Goal: Task Accomplishment & Management: Manage account settings

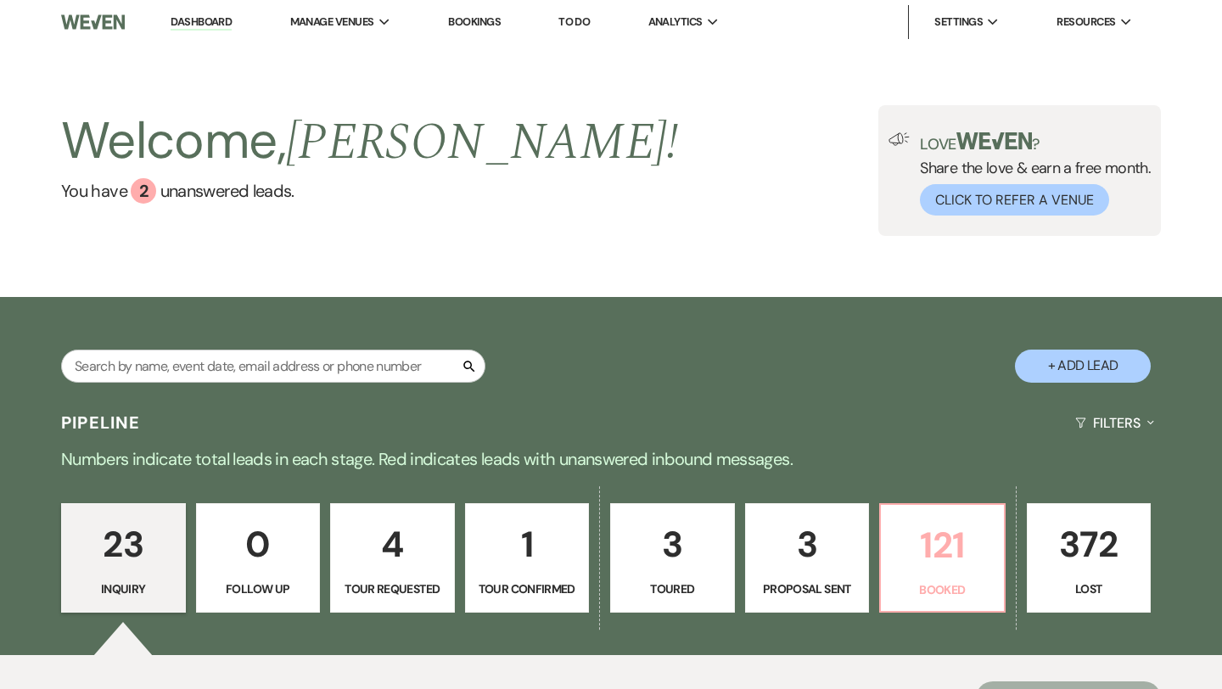
click at [896, 593] on p "Booked" at bounding box center [942, 590] width 103 height 19
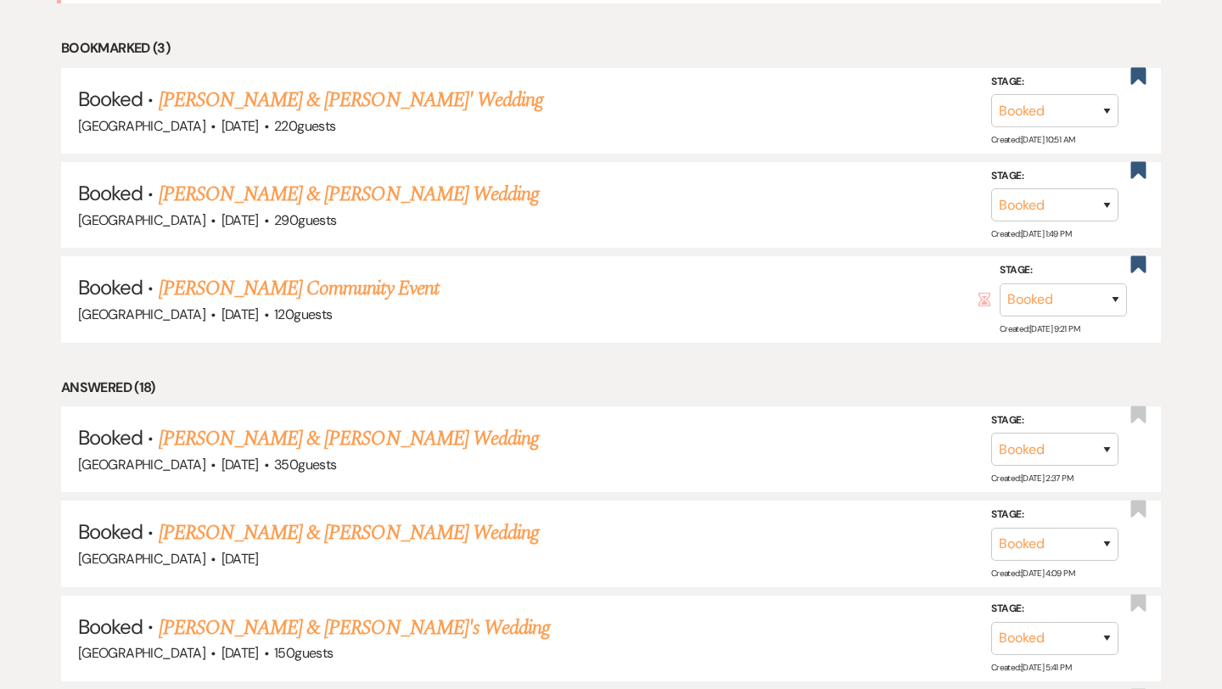
scroll to position [930, 0]
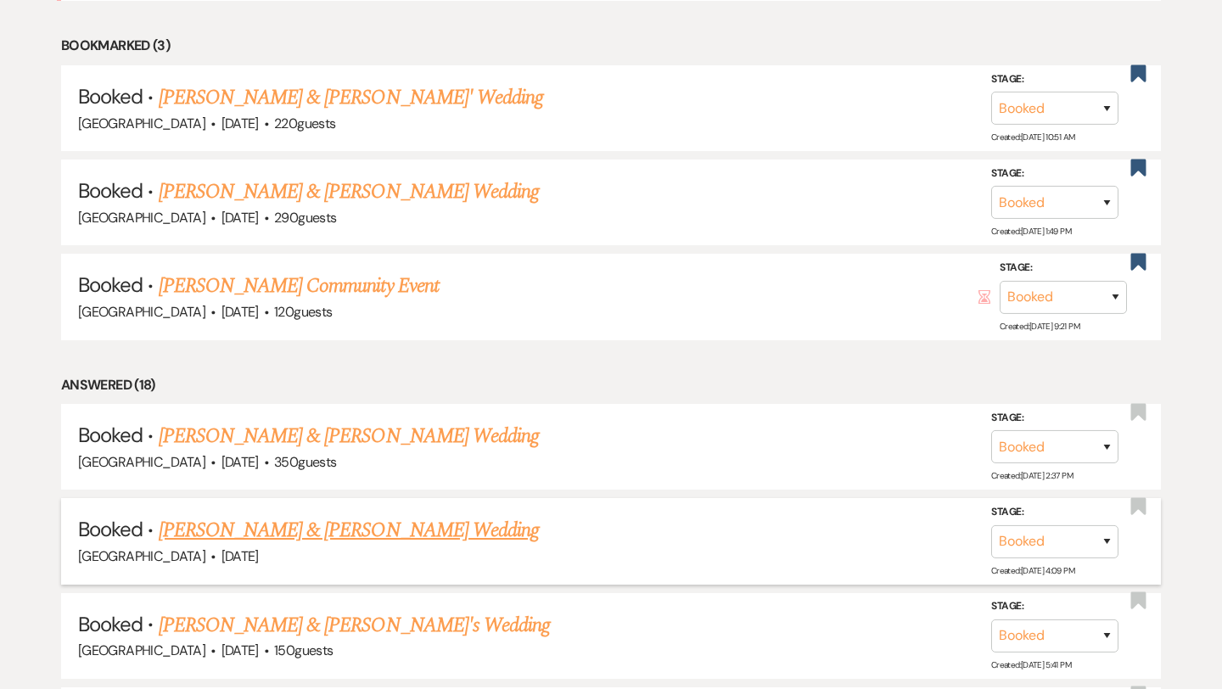
click at [406, 532] on link "[PERSON_NAME] & [PERSON_NAME] Wedding" at bounding box center [349, 530] width 380 height 31
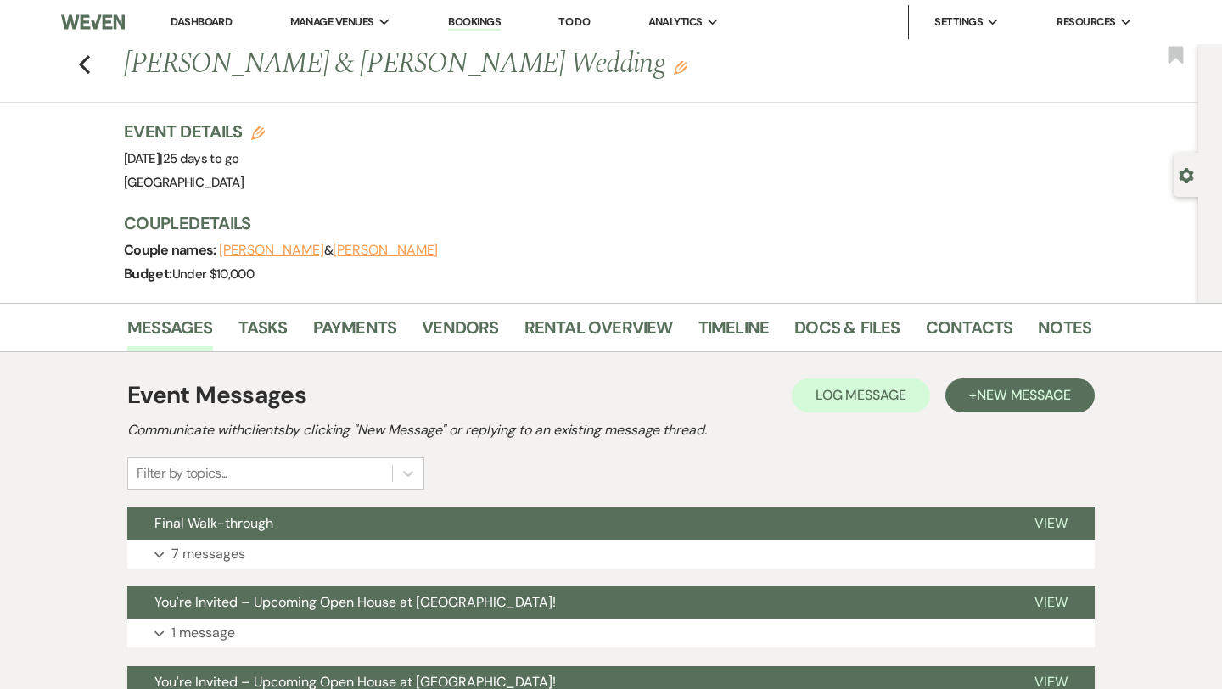
click at [406, 532] on button "Final Walk-through" at bounding box center [567, 524] width 880 height 32
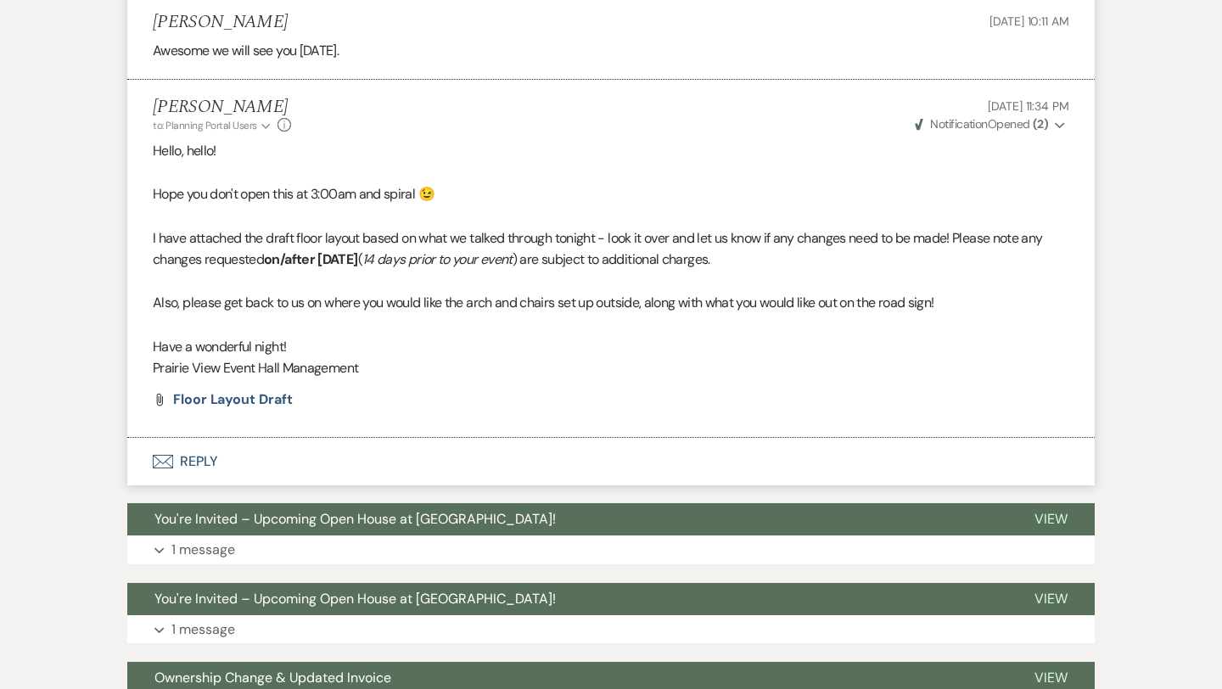
scroll to position [1509, 0]
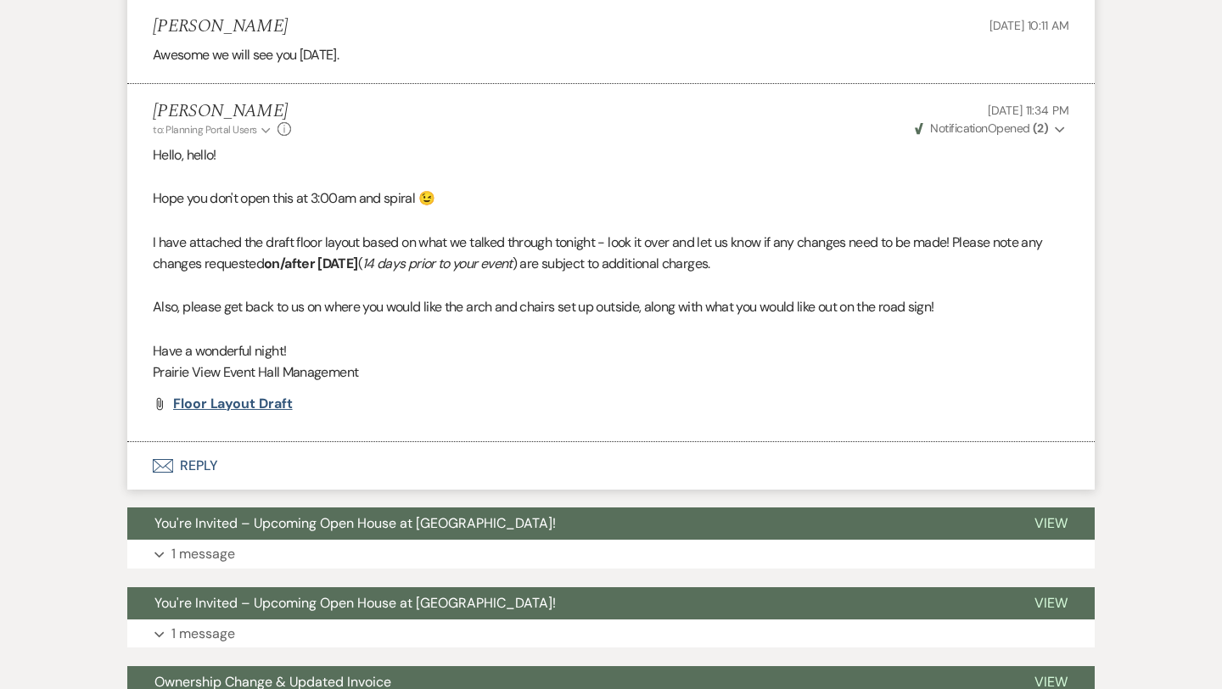
click at [266, 413] on span "Floor Layout Draft" at bounding box center [233, 404] width 120 height 18
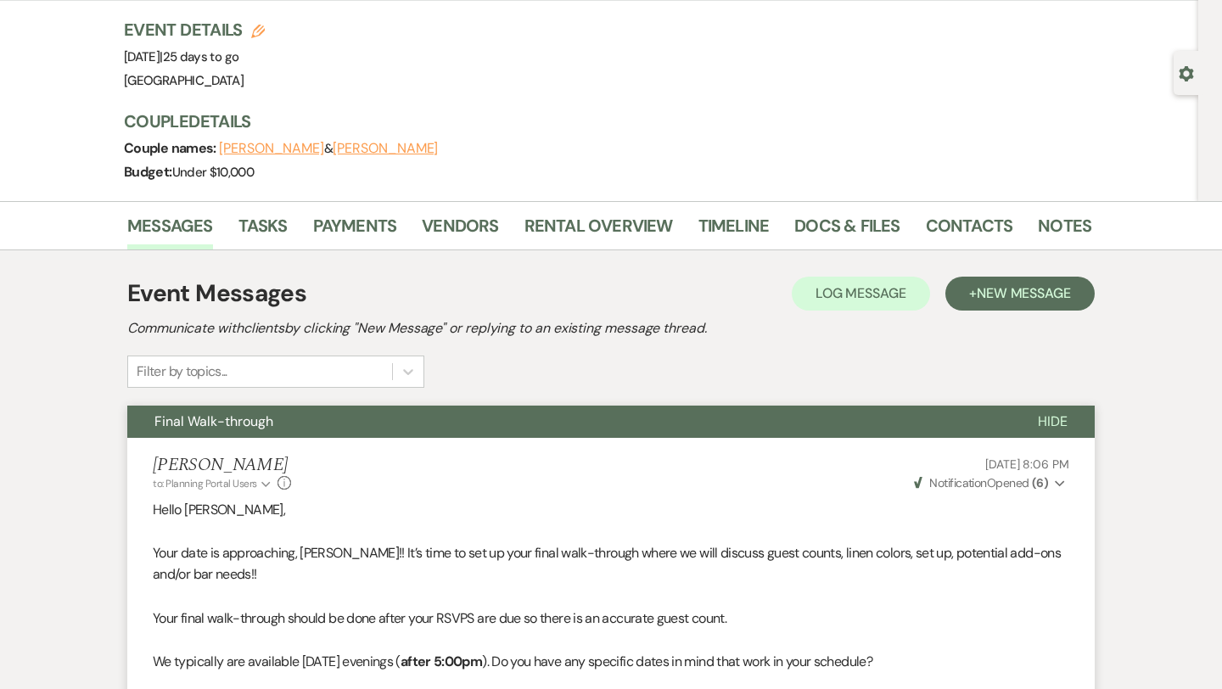
scroll to position [0, 0]
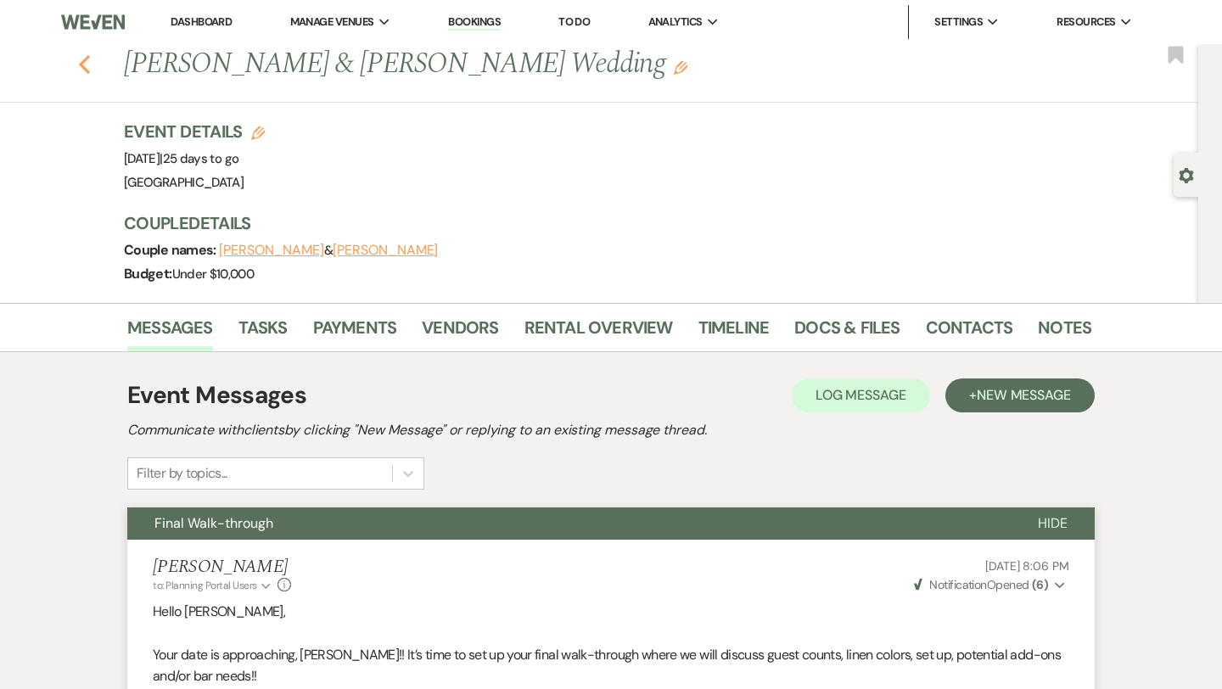
click at [82, 66] on use "button" at bounding box center [84, 64] width 11 height 19
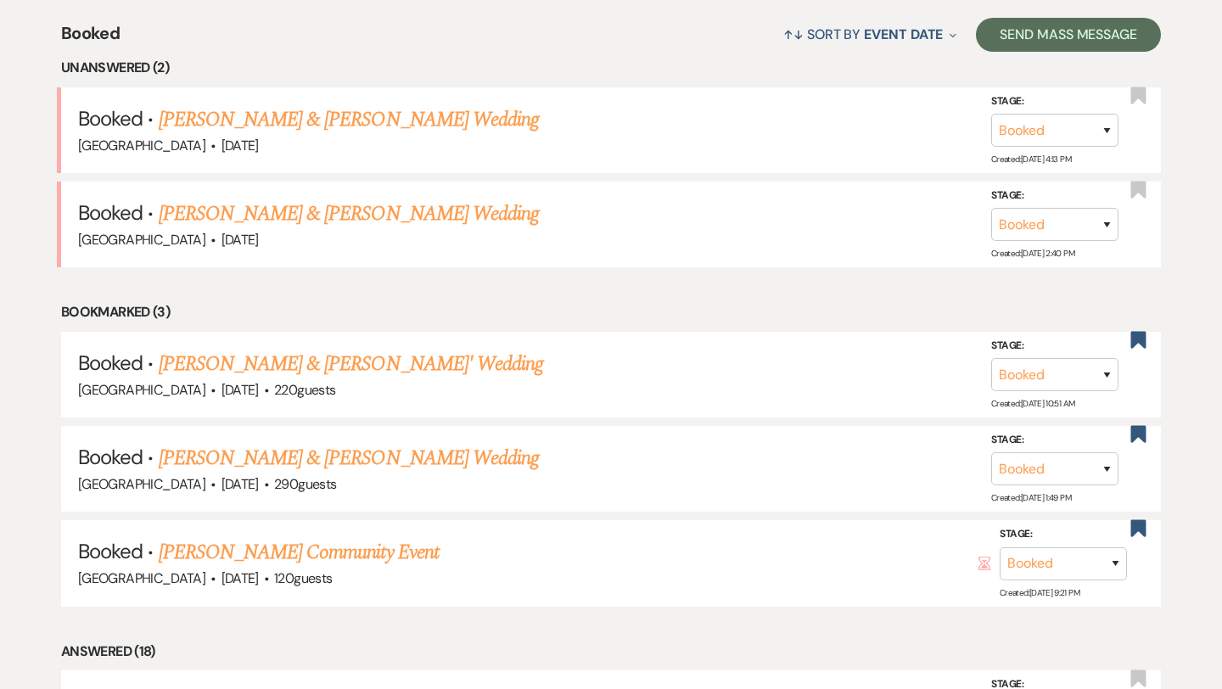
scroll to position [649, 0]
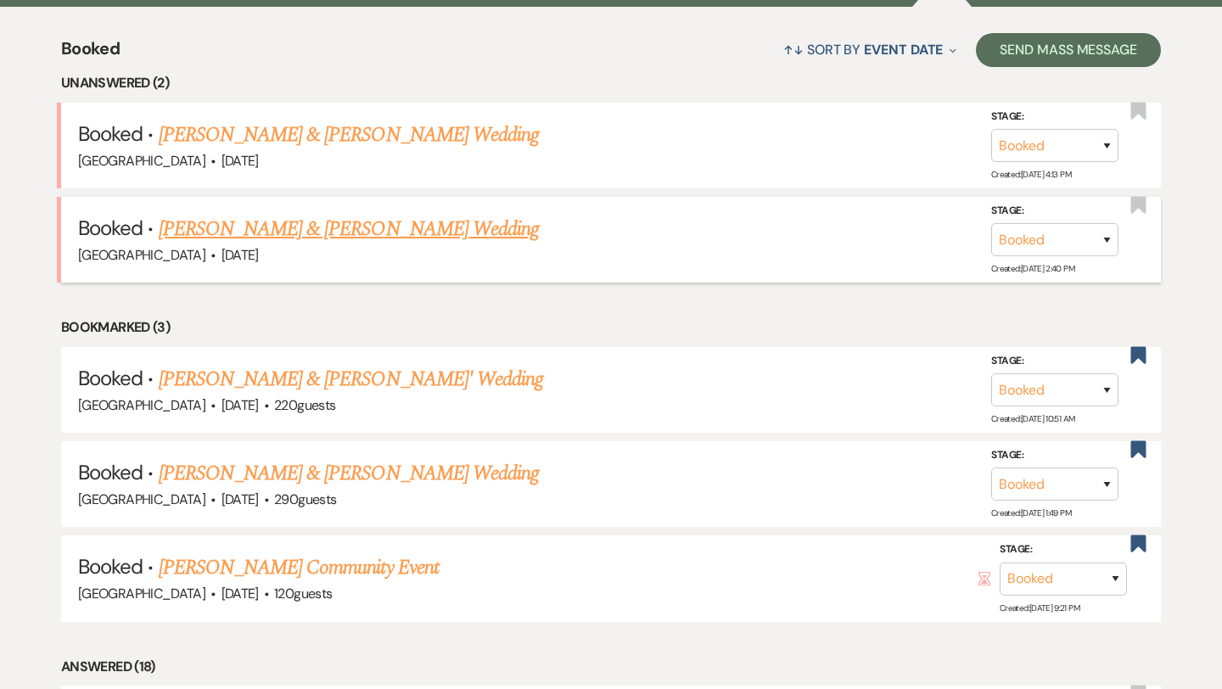
click at [350, 225] on link "[PERSON_NAME] & [PERSON_NAME] Wedding" at bounding box center [349, 229] width 380 height 31
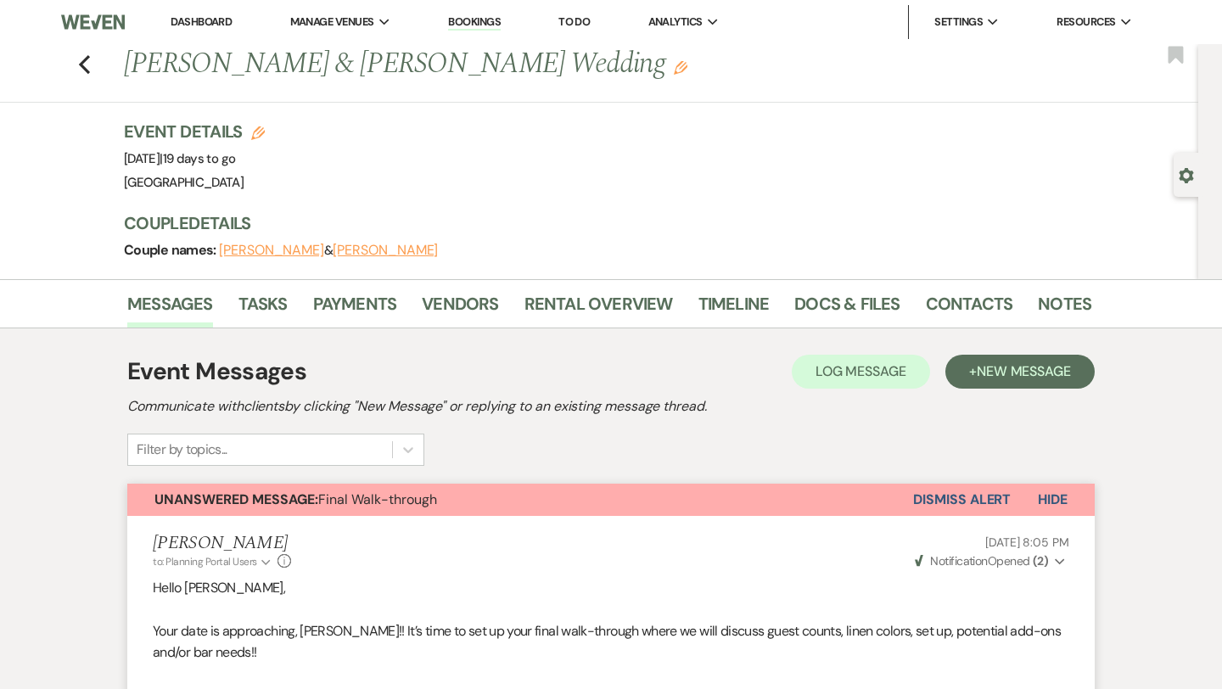
click at [914, 502] on button "Dismiss Alert" at bounding box center [962, 500] width 98 height 32
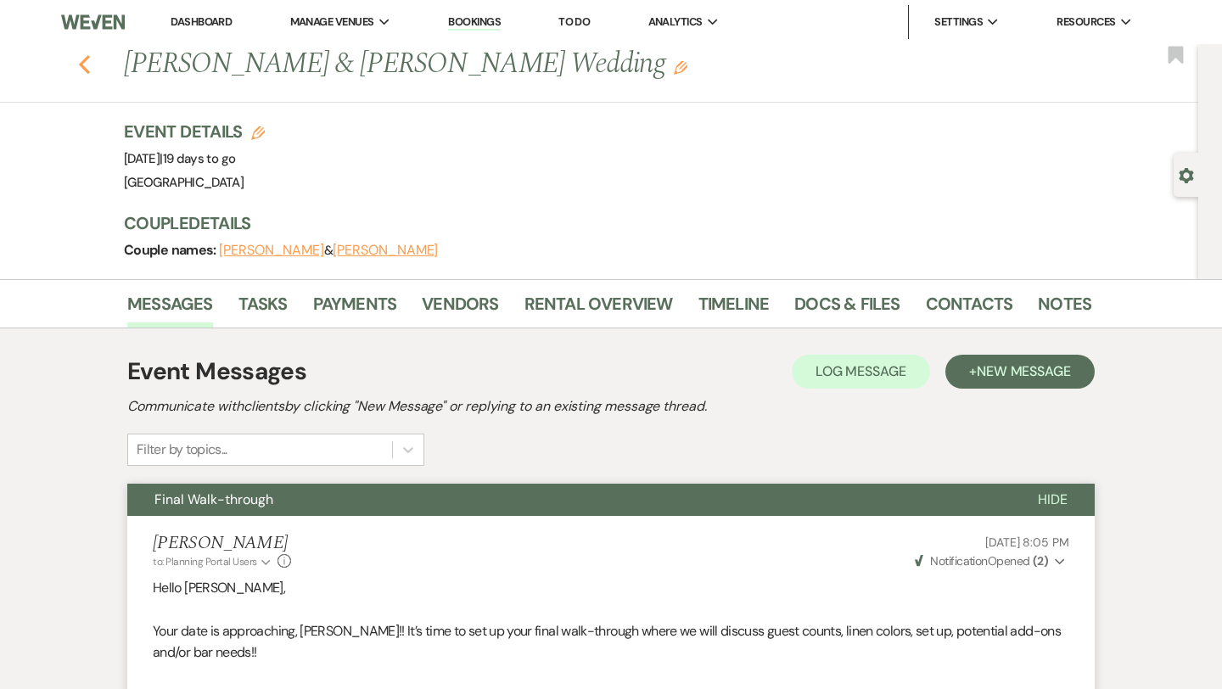
click at [87, 65] on icon "Previous" at bounding box center [84, 64] width 13 height 20
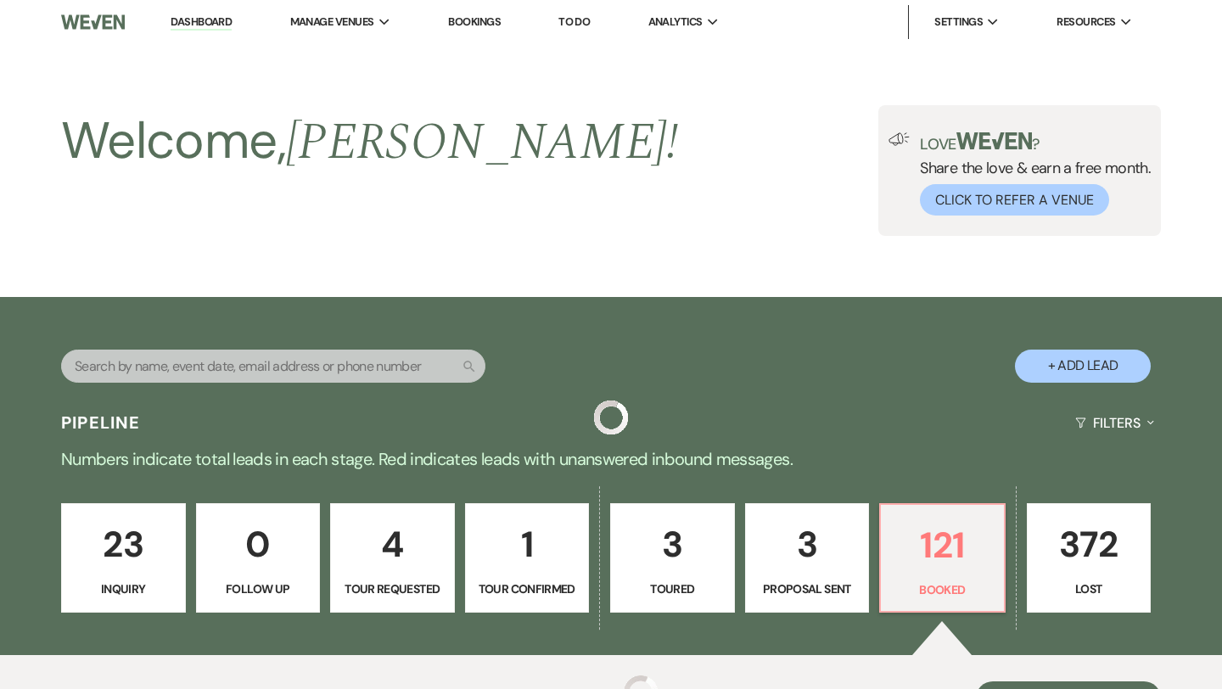
scroll to position [649, 0]
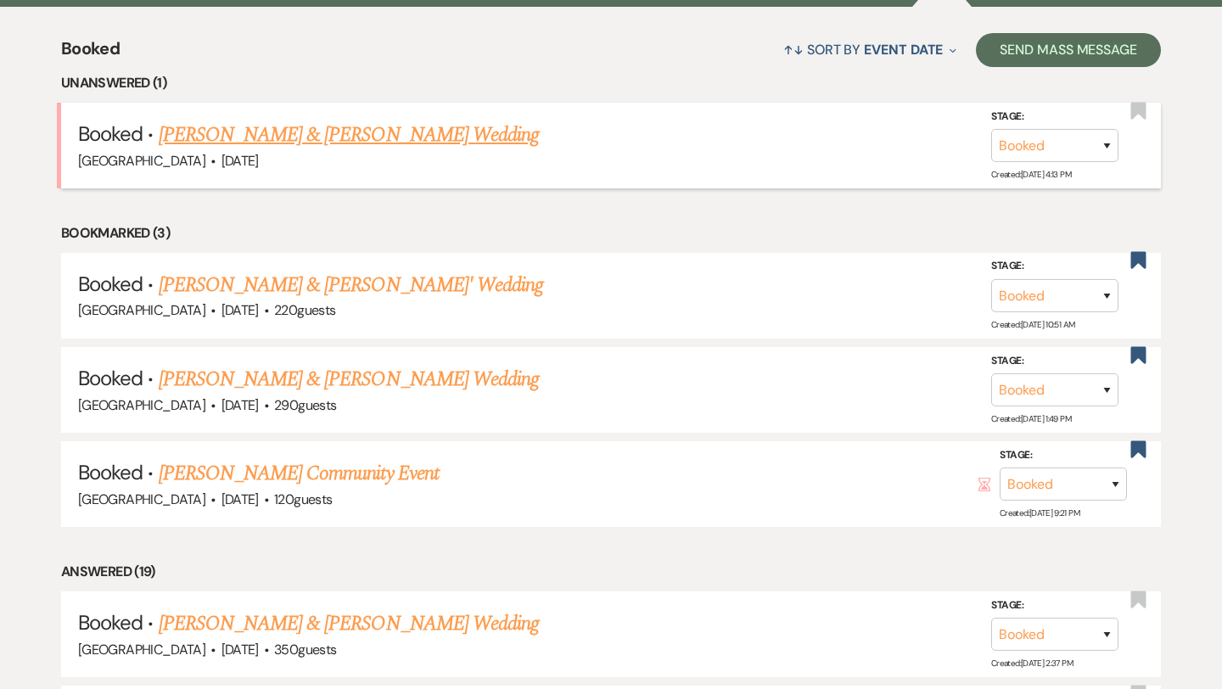
click at [365, 143] on link "[PERSON_NAME] & [PERSON_NAME] Wedding" at bounding box center [349, 135] width 380 height 31
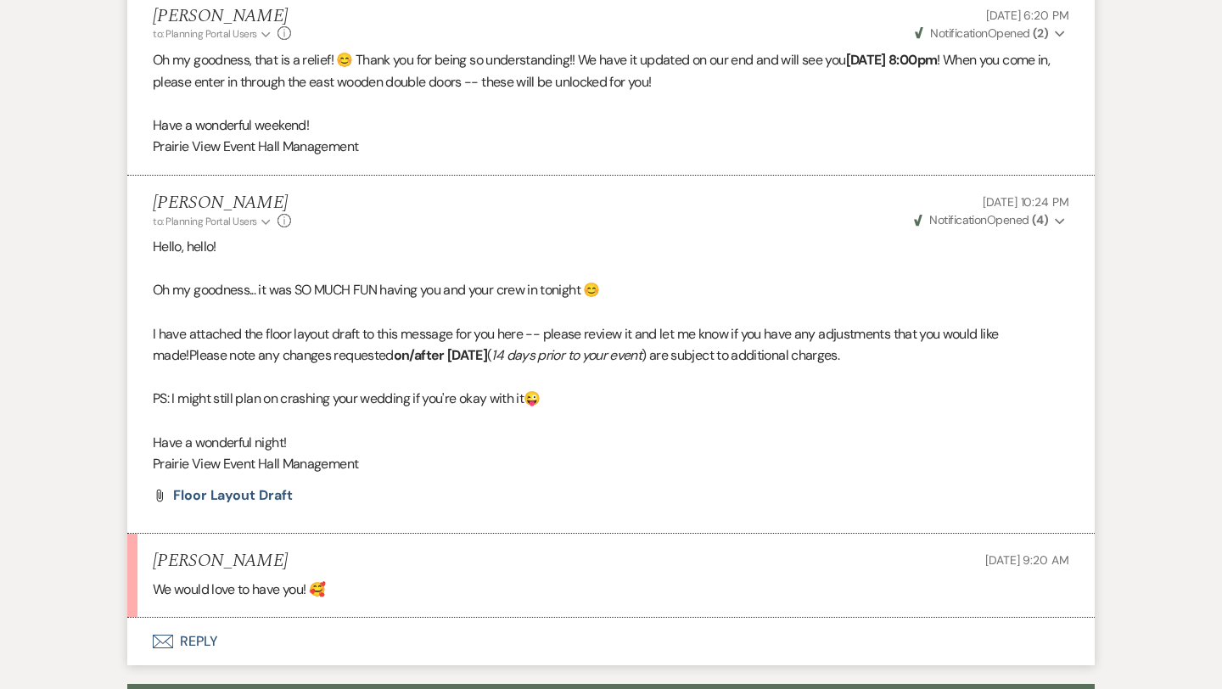
scroll to position [1858, 0]
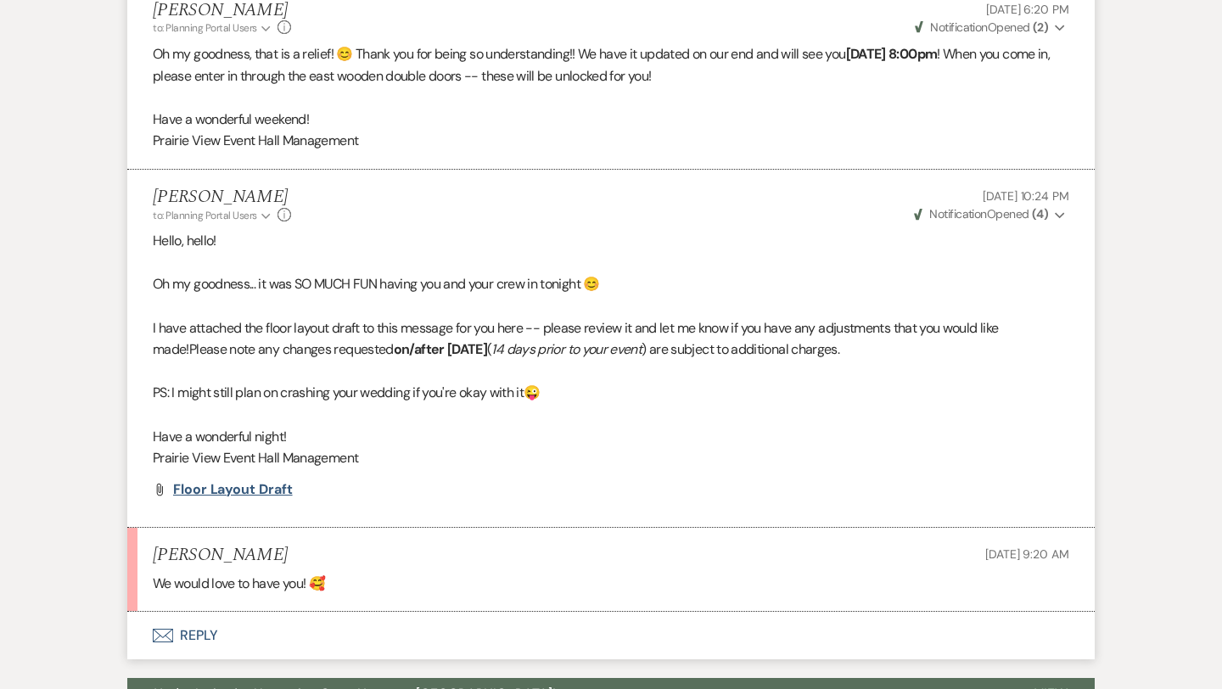
click at [272, 493] on span "Floor Layout Draft" at bounding box center [233, 489] width 120 height 18
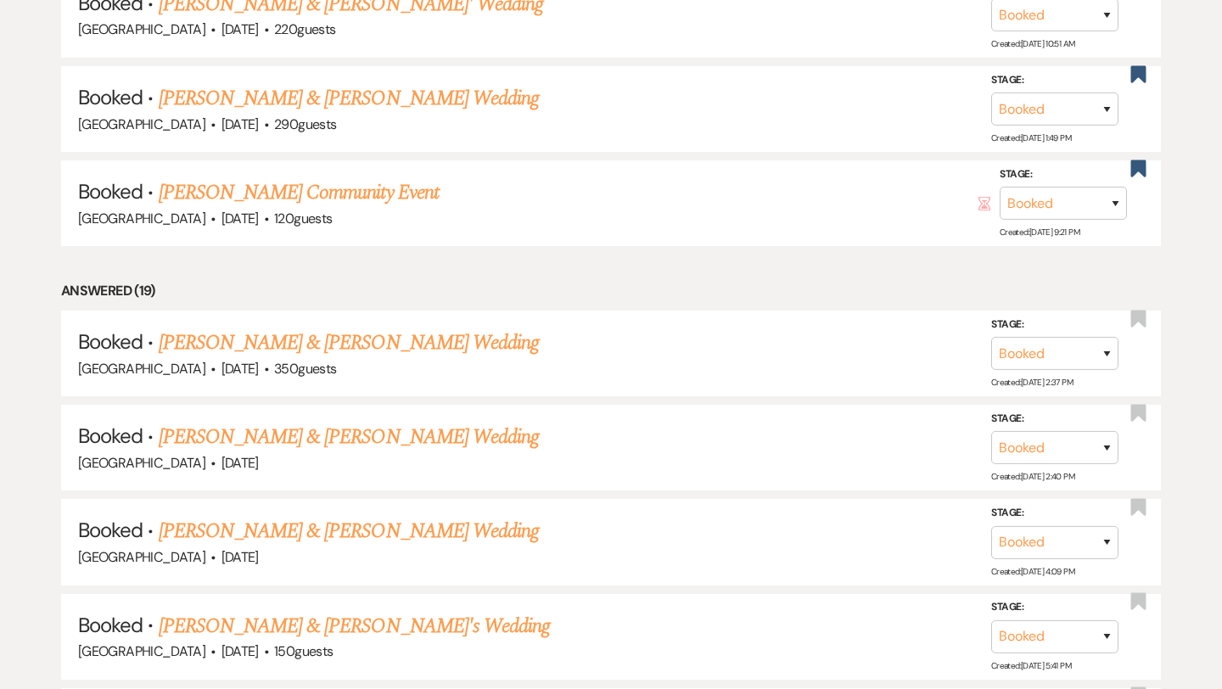
scroll to position [953, 0]
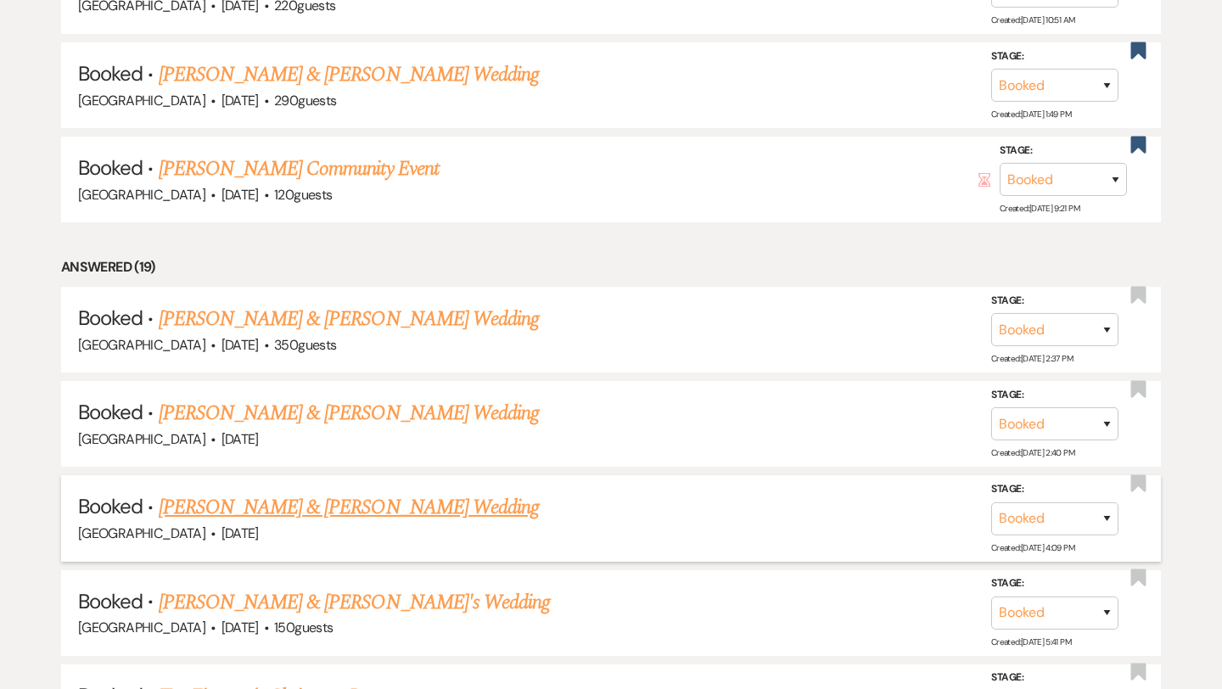
click at [307, 511] on link "[PERSON_NAME] & [PERSON_NAME] Wedding" at bounding box center [349, 507] width 380 height 31
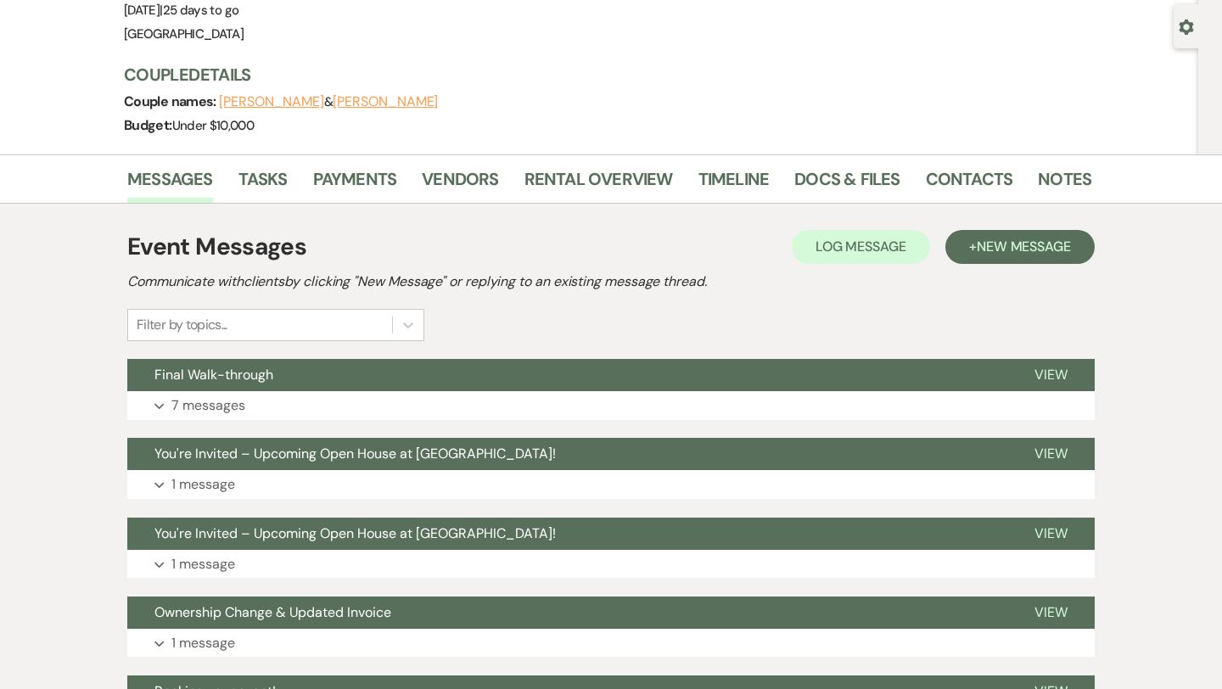
scroll to position [100, 0]
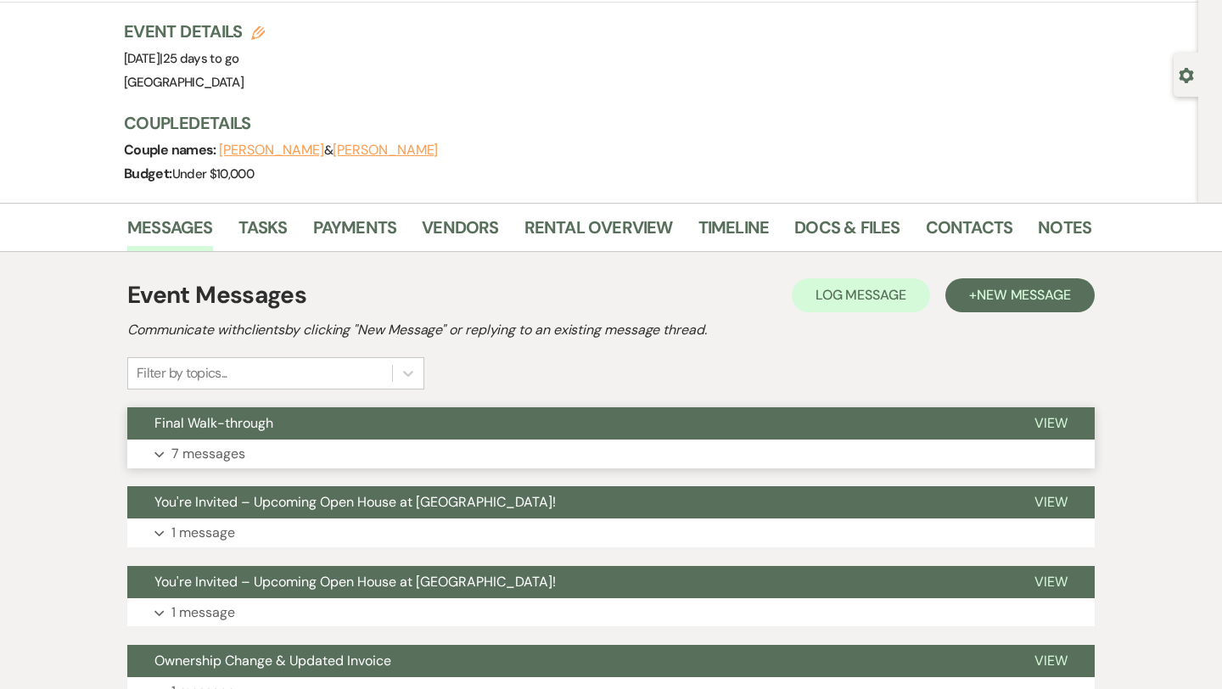
click at [324, 425] on button "Final Walk-through" at bounding box center [567, 423] width 880 height 32
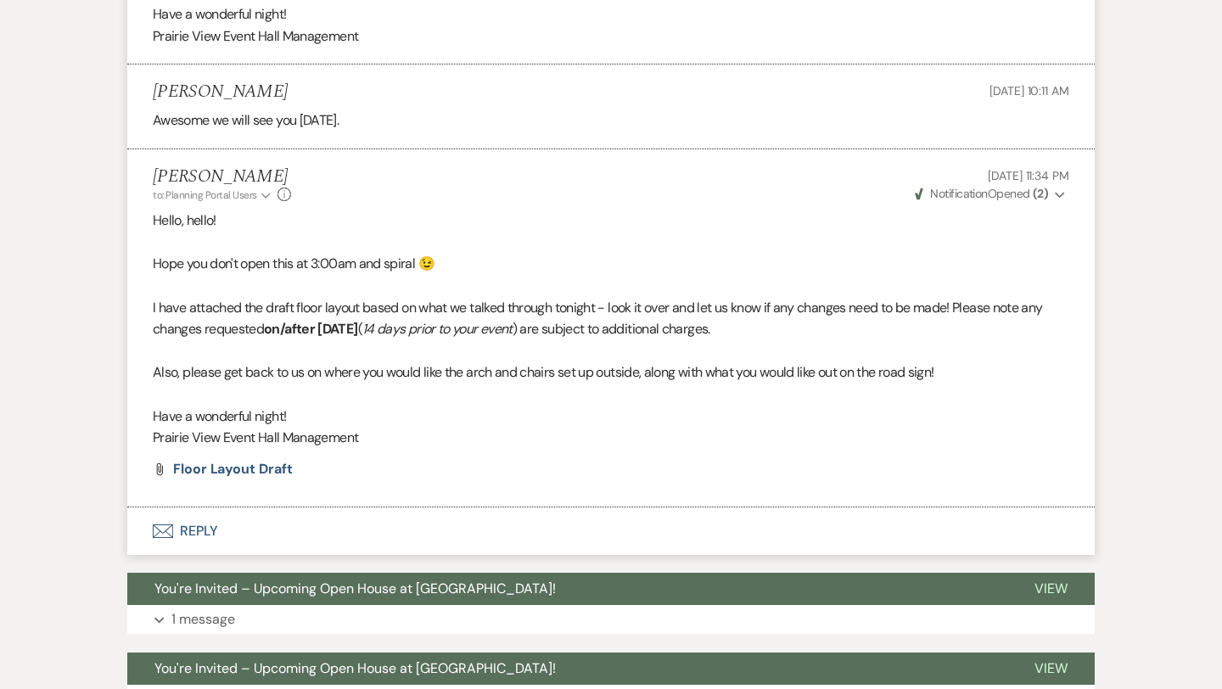
scroll to position [1446, 0]
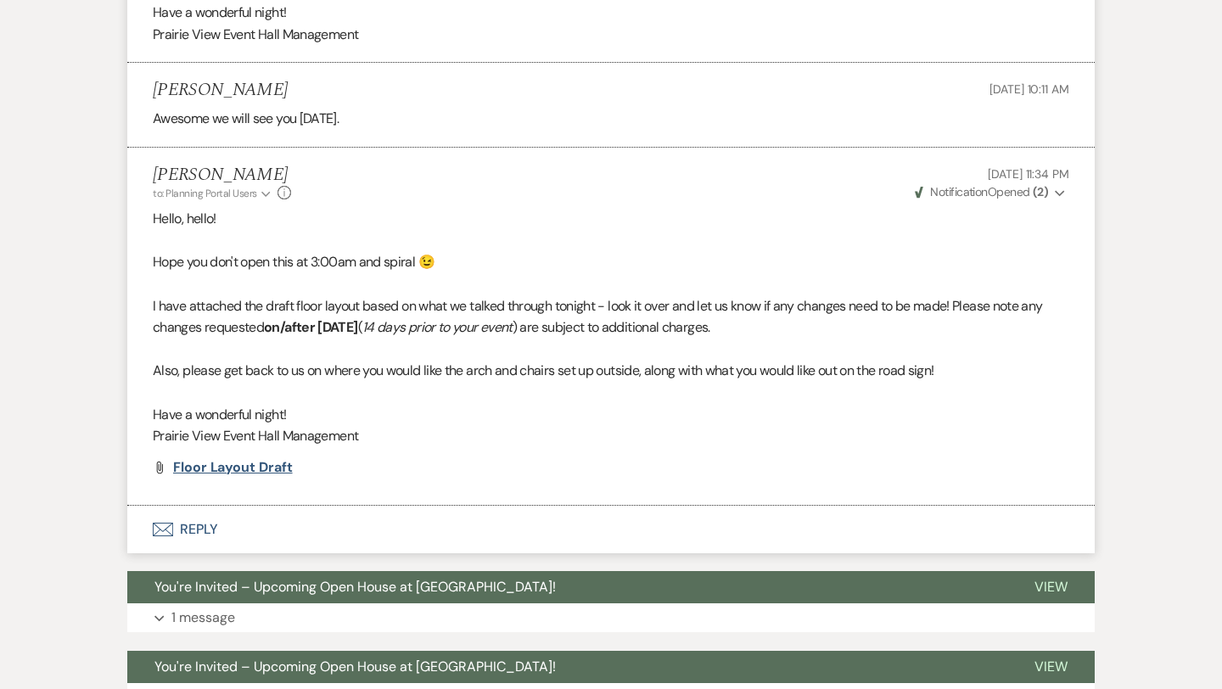
click at [267, 476] on span "Floor Layout Draft" at bounding box center [233, 467] width 120 height 18
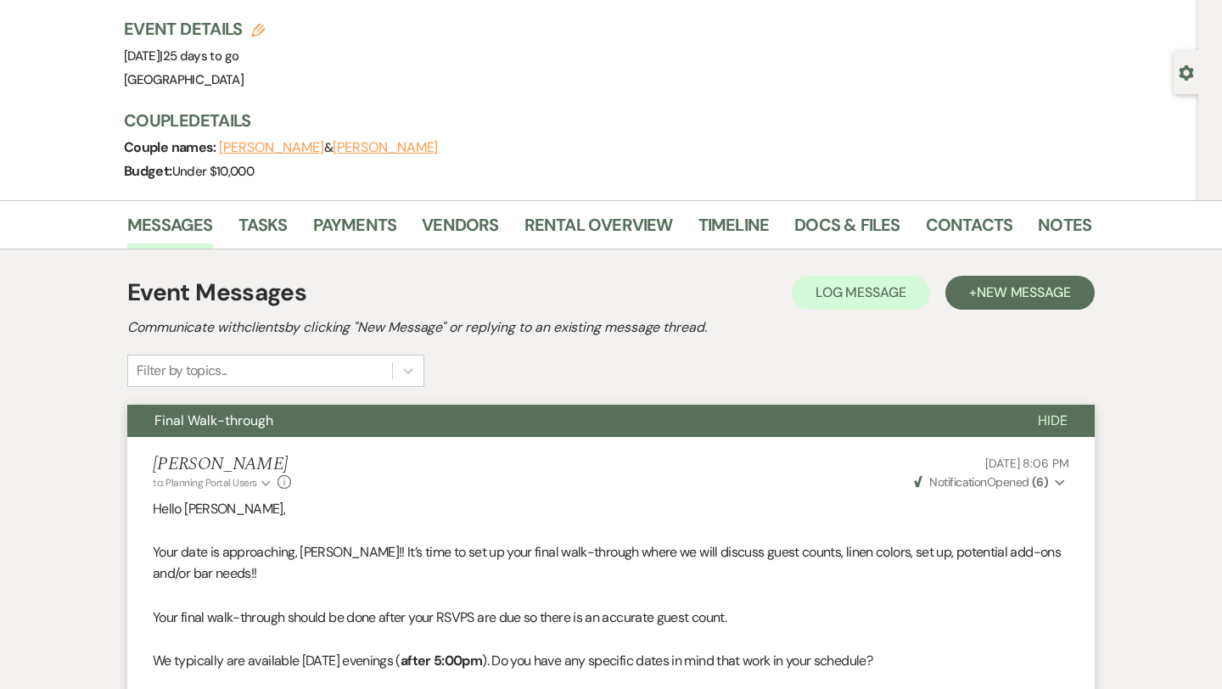
scroll to position [0, 0]
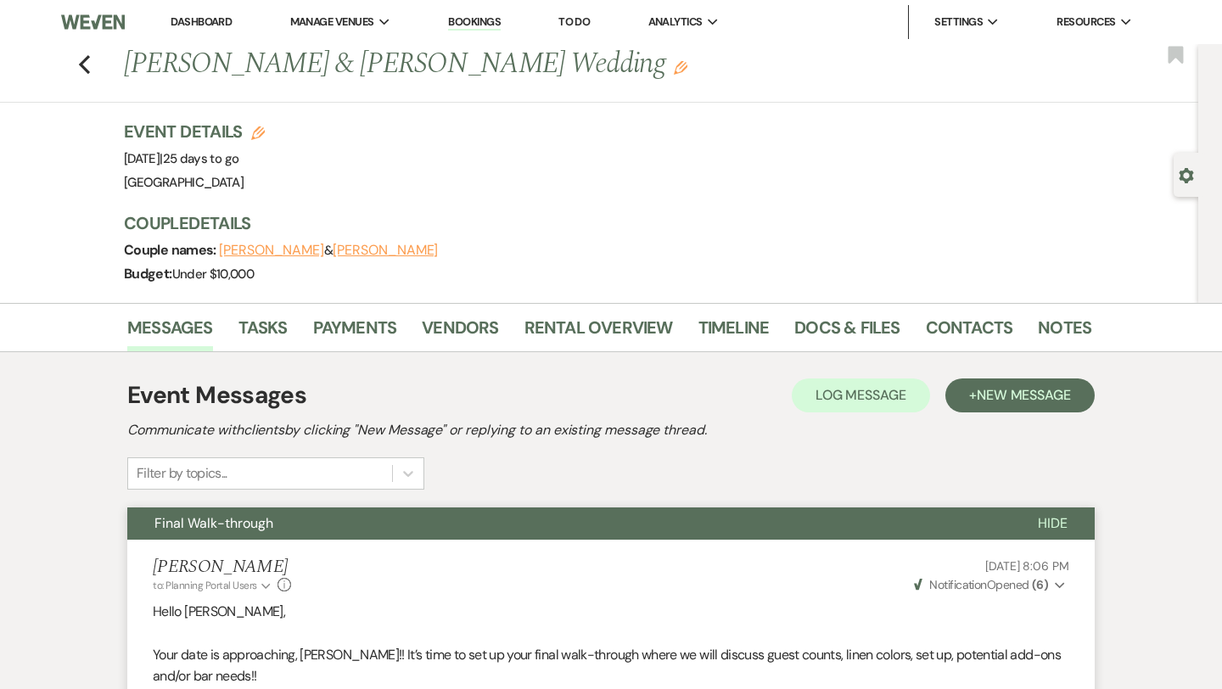
click at [225, 25] on link "Dashboard" at bounding box center [201, 21] width 61 height 14
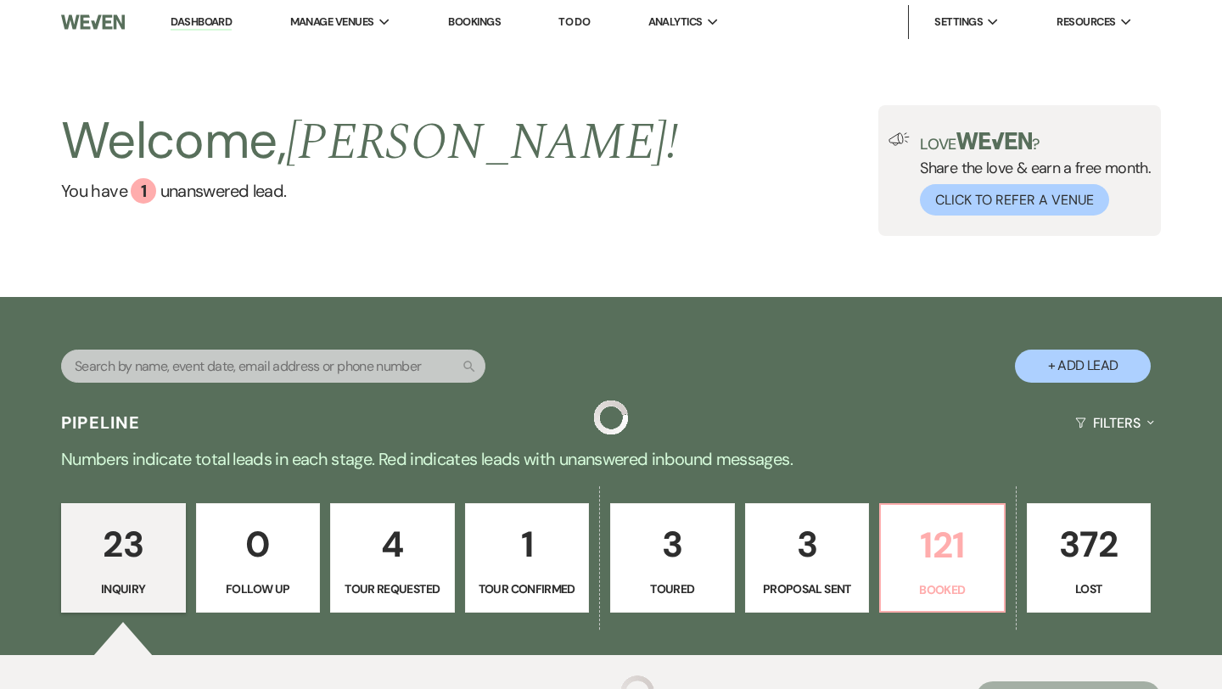
click at [930, 531] on p "121" at bounding box center [942, 545] width 103 height 57
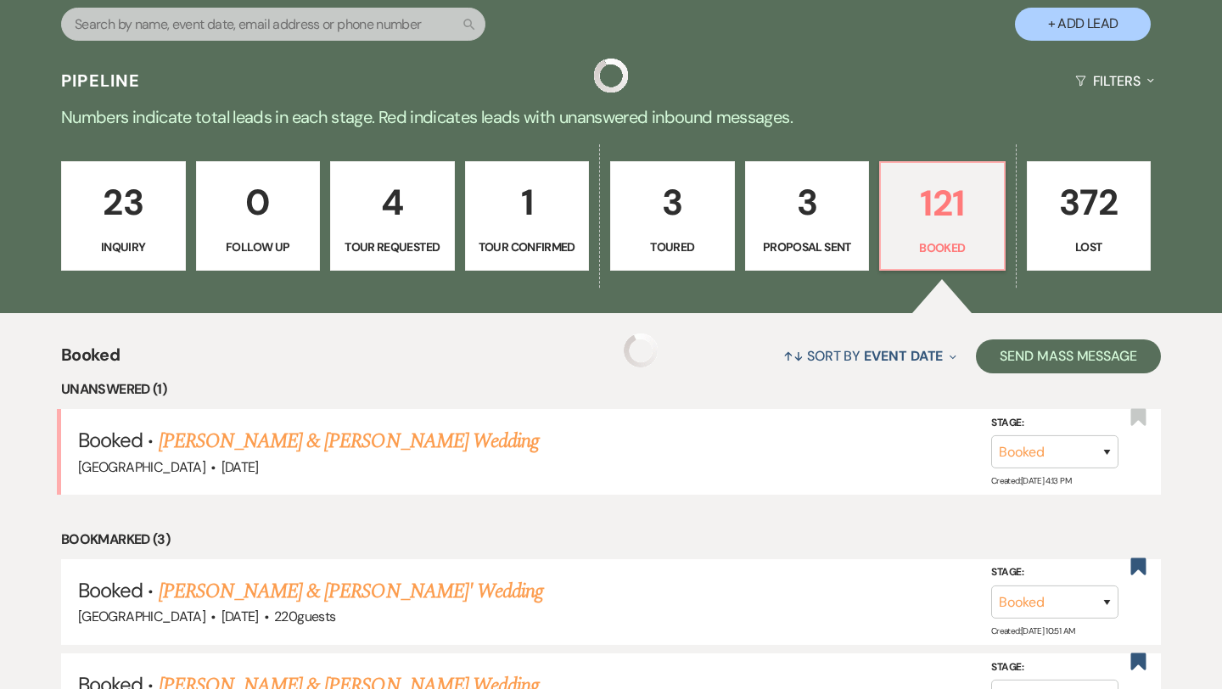
scroll to position [345, 0]
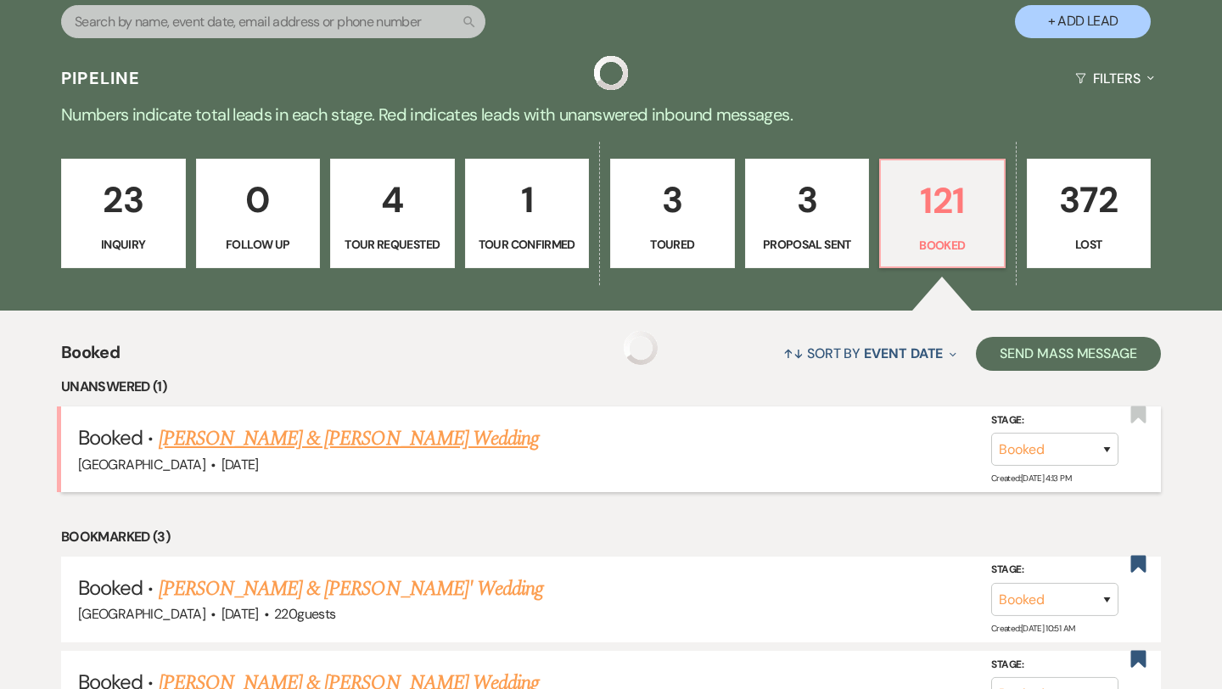
click at [411, 447] on link "[PERSON_NAME] & [PERSON_NAME] Wedding" at bounding box center [349, 439] width 380 height 31
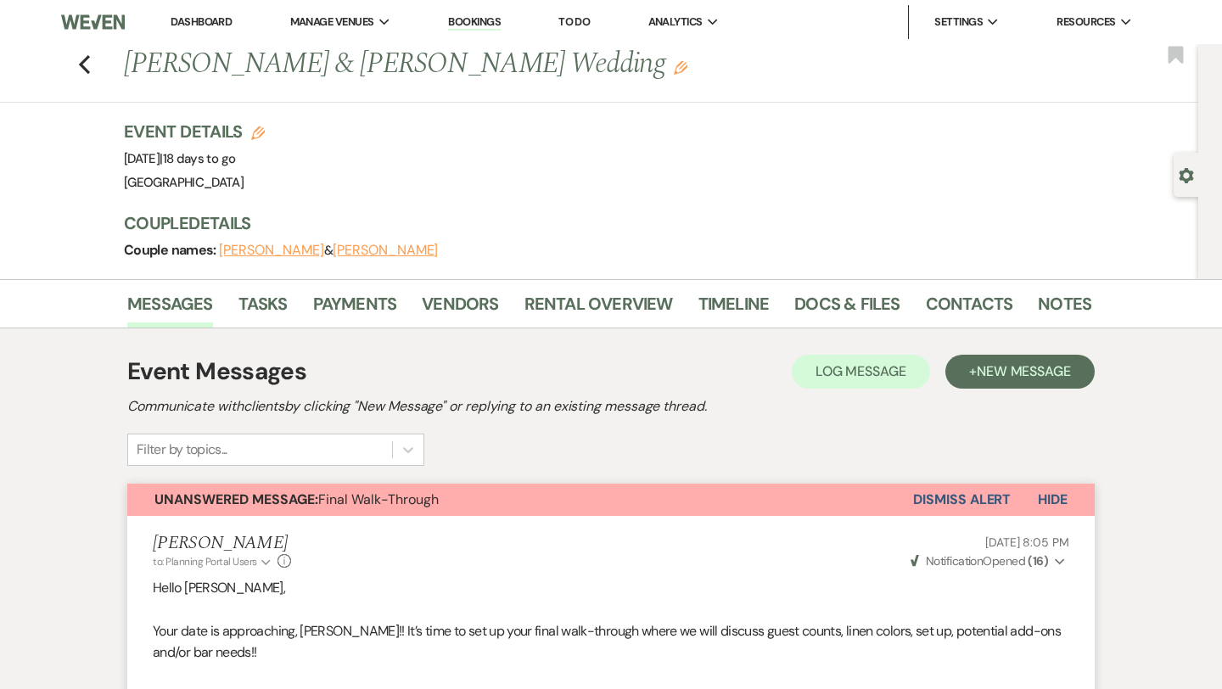
click at [946, 502] on button "Dismiss Alert" at bounding box center [962, 500] width 98 height 32
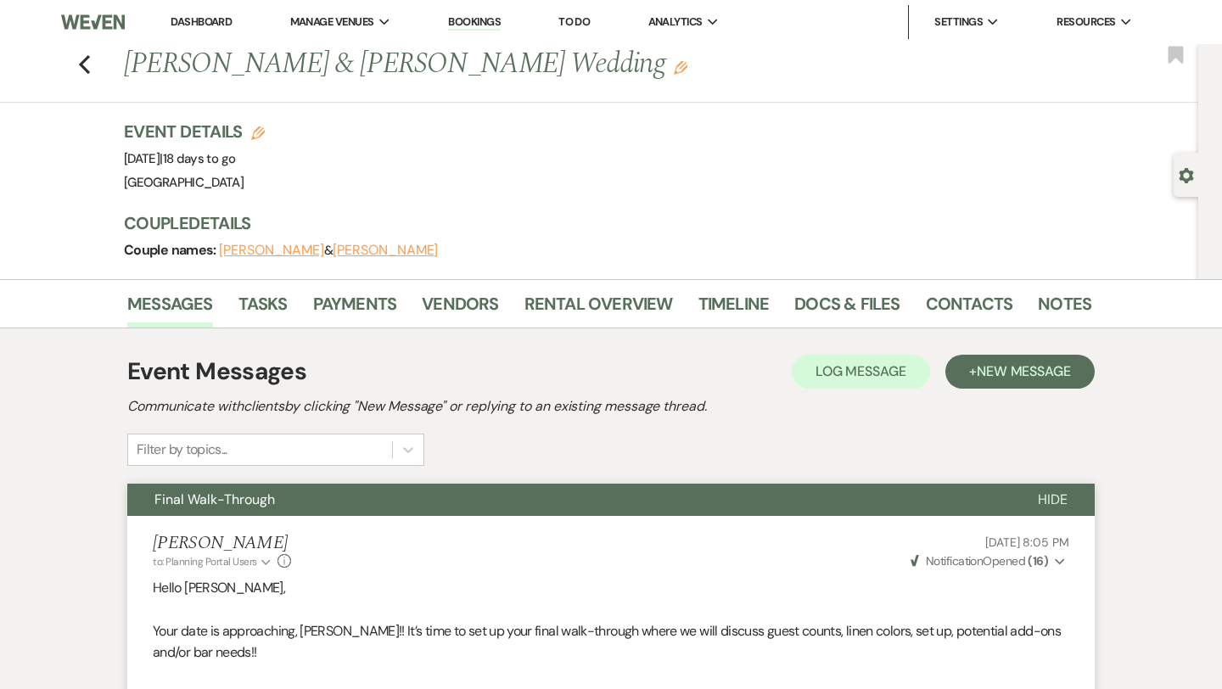
click at [179, 36] on li "Dashboard" at bounding box center [201, 22] width 78 height 34
click at [186, 26] on link "Dashboard" at bounding box center [201, 21] width 61 height 14
